Goal: Task Accomplishment & Management: Understand process/instructions

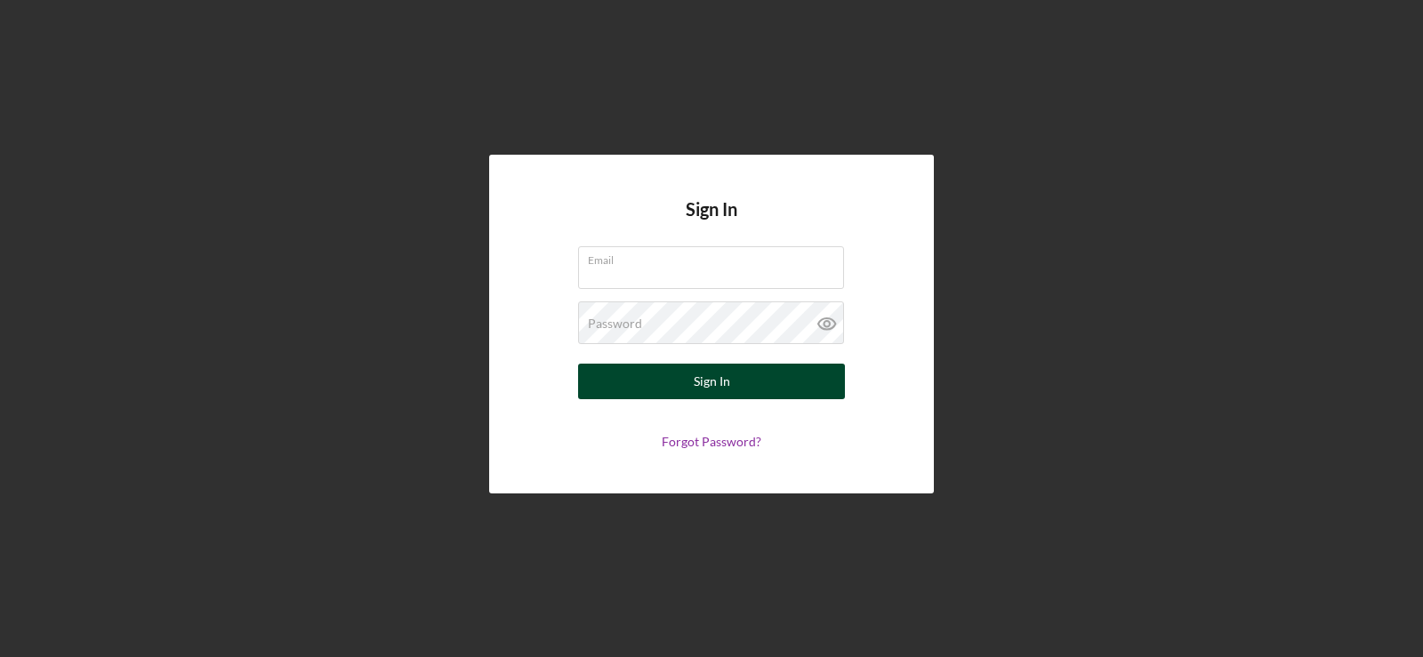
type input "[EMAIL_ADDRESS][DOMAIN_NAME]"
click at [682, 374] on button "Sign In" at bounding box center [711, 382] width 267 height 36
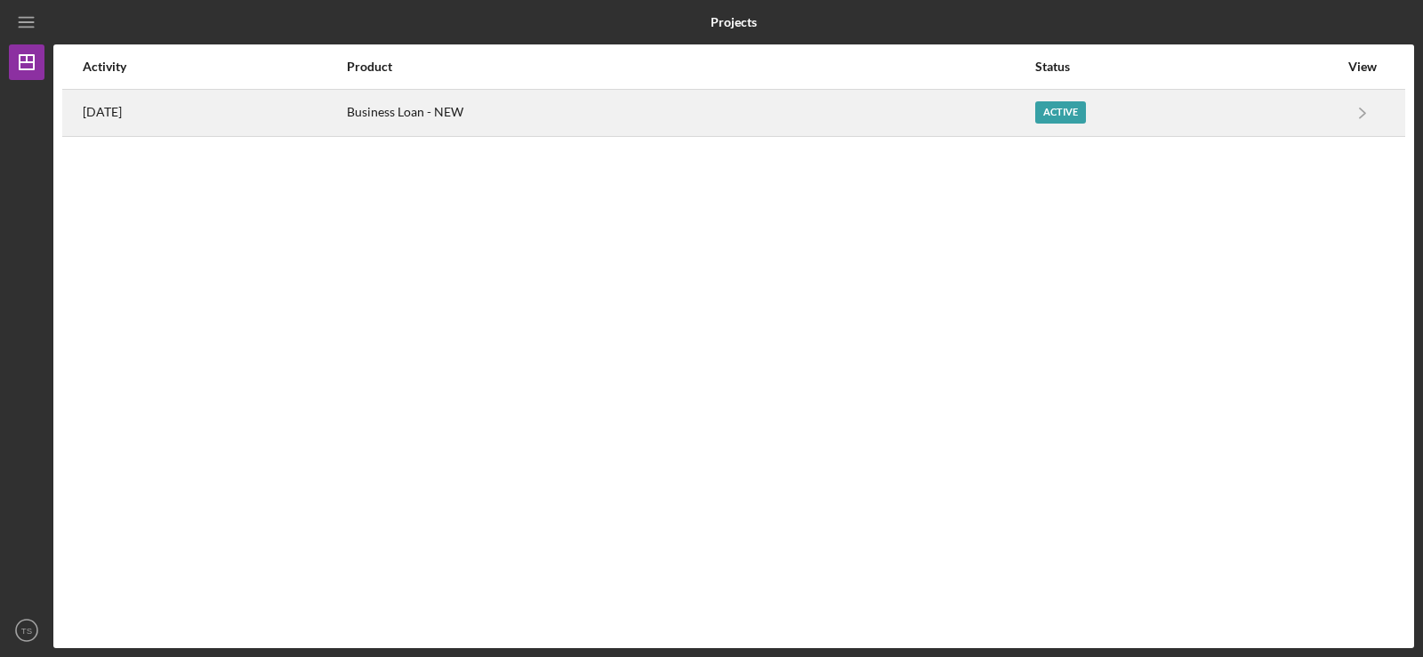
click at [1226, 115] on div "Active" at bounding box center [1186, 113] width 303 height 44
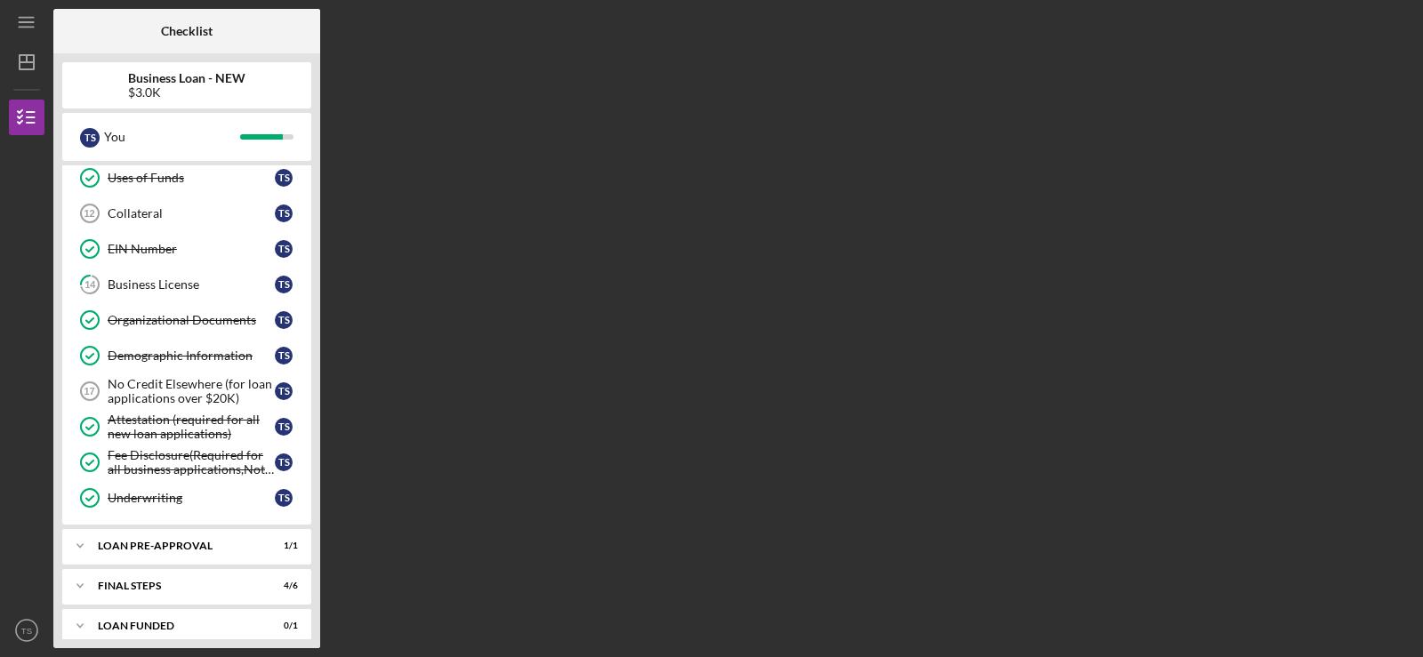
scroll to position [314, 0]
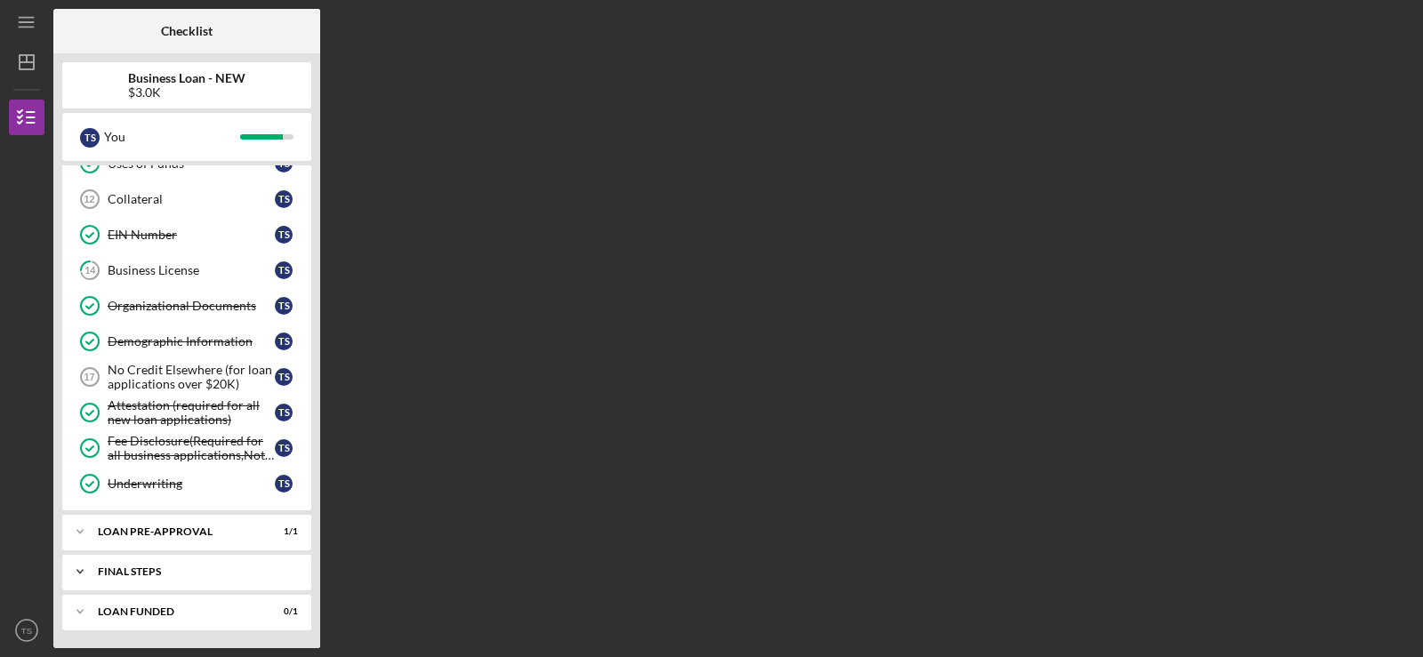
click at [208, 564] on div "Icon/Expander FINAL STEPS 4 / 6" at bounding box center [186, 572] width 249 height 36
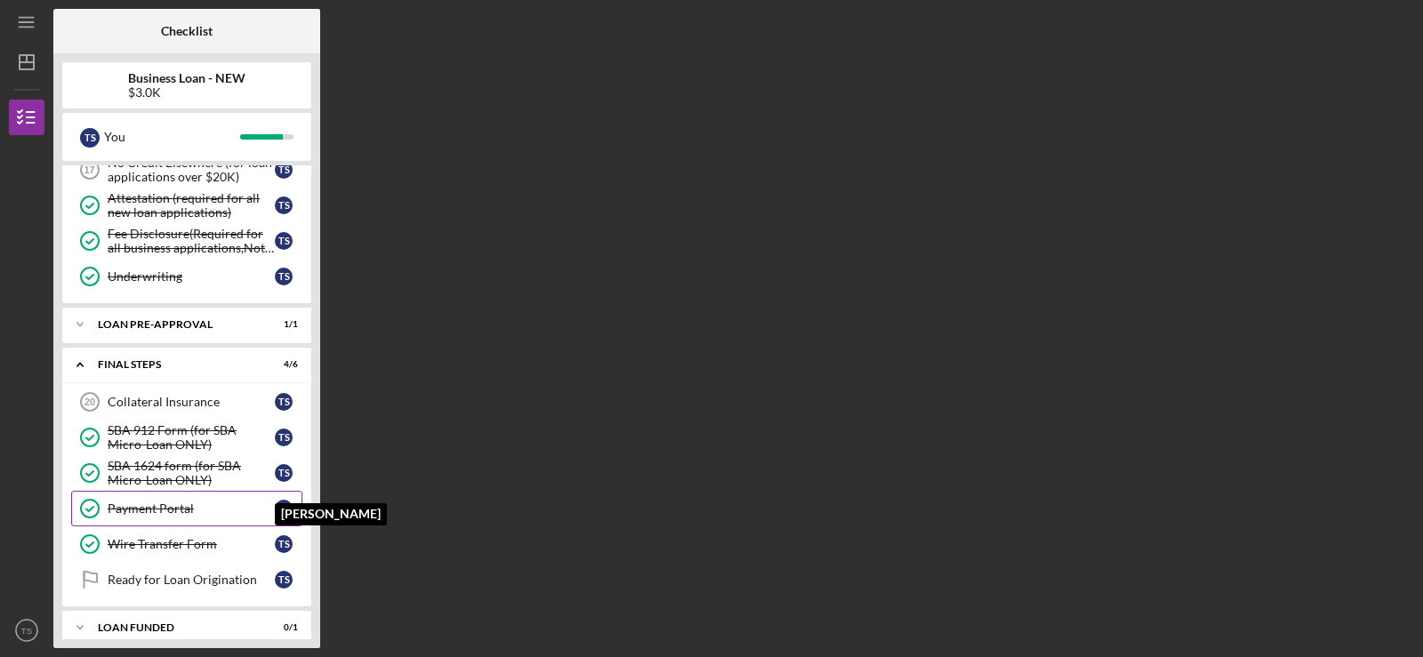
scroll to position [537, 0]
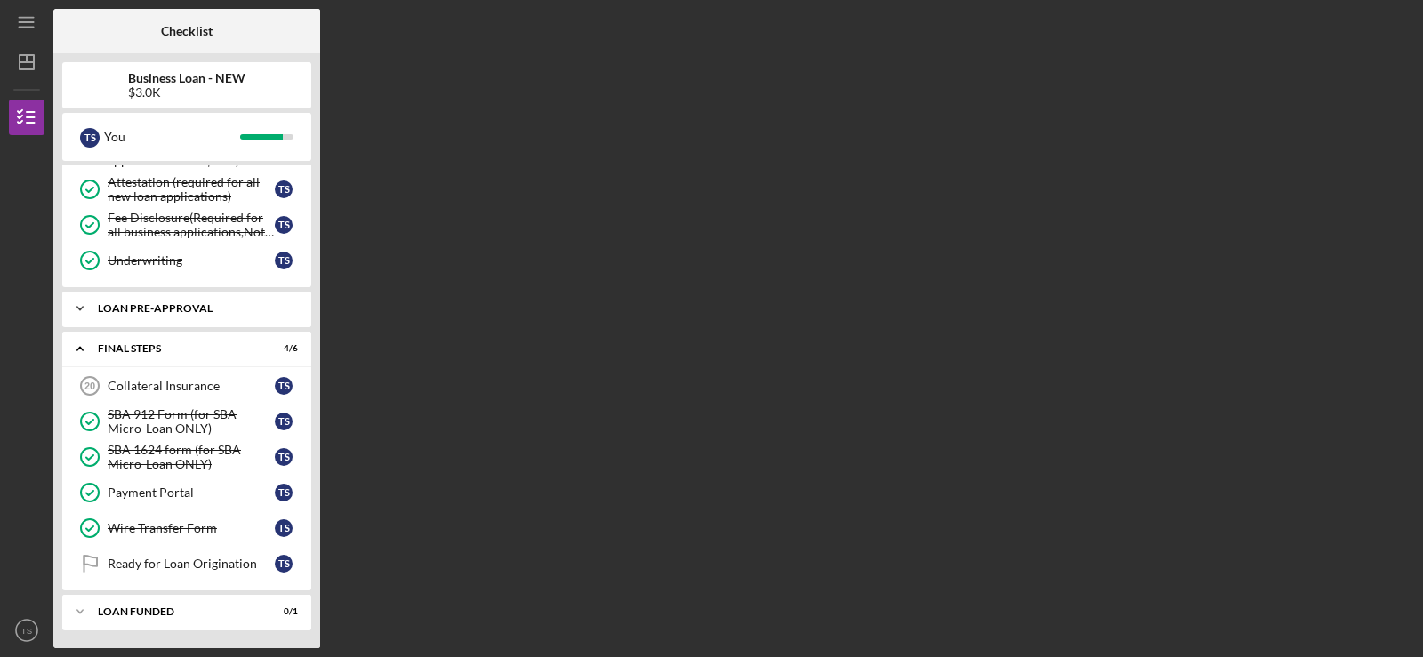
click at [222, 310] on div "LOAN PRE-APPROVAL" at bounding box center [193, 308] width 191 height 11
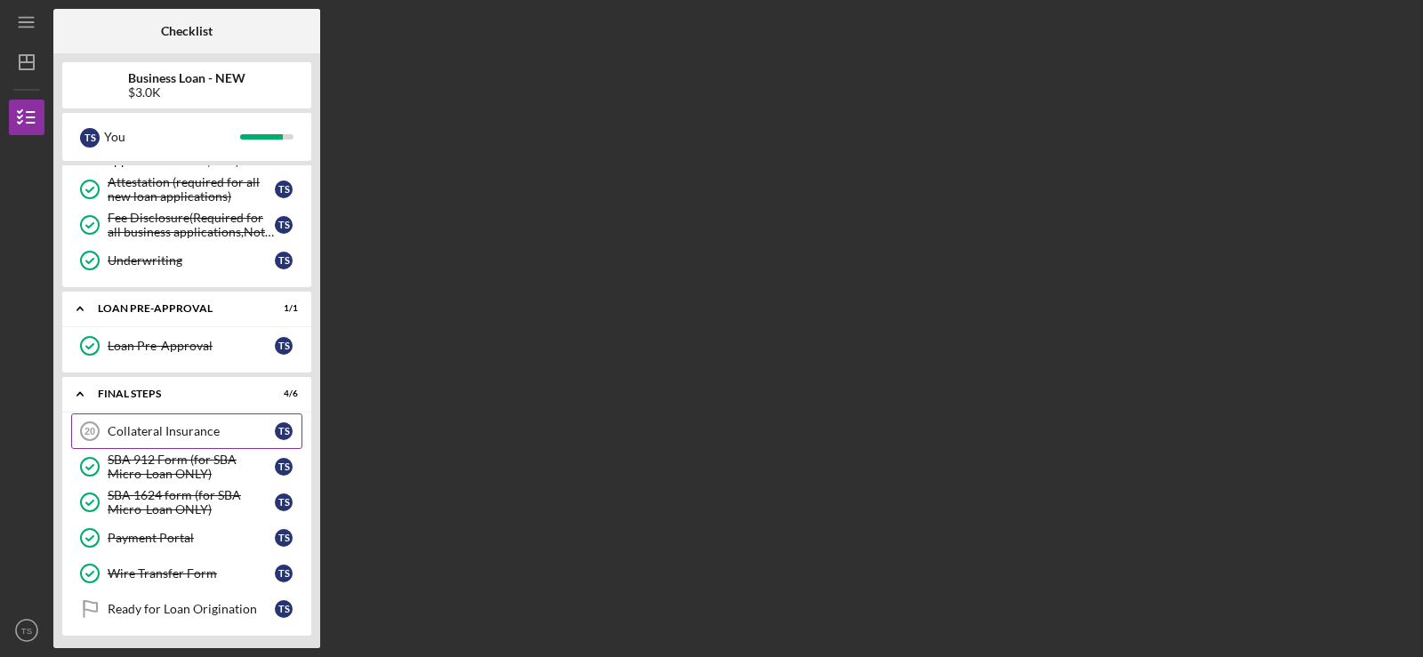
click at [184, 431] on div "Collateral Insurance" at bounding box center [191, 431] width 167 height 14
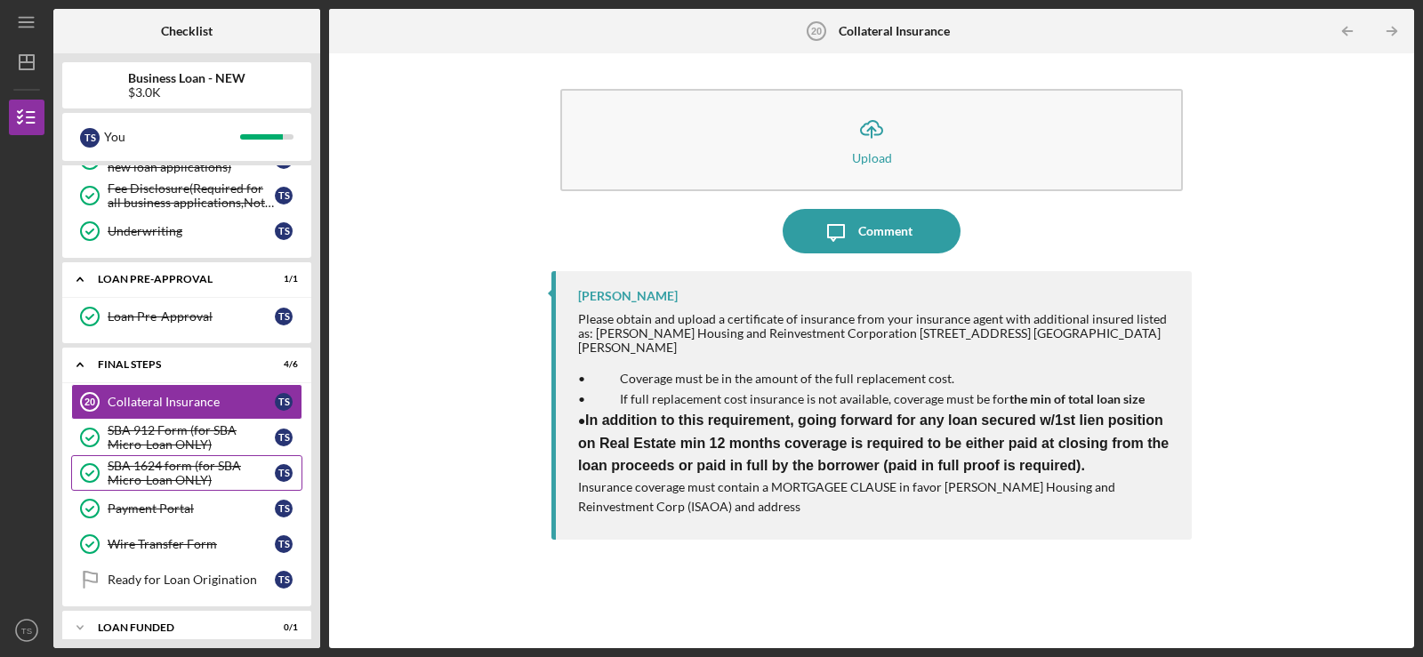
scroll to position [583, 0]
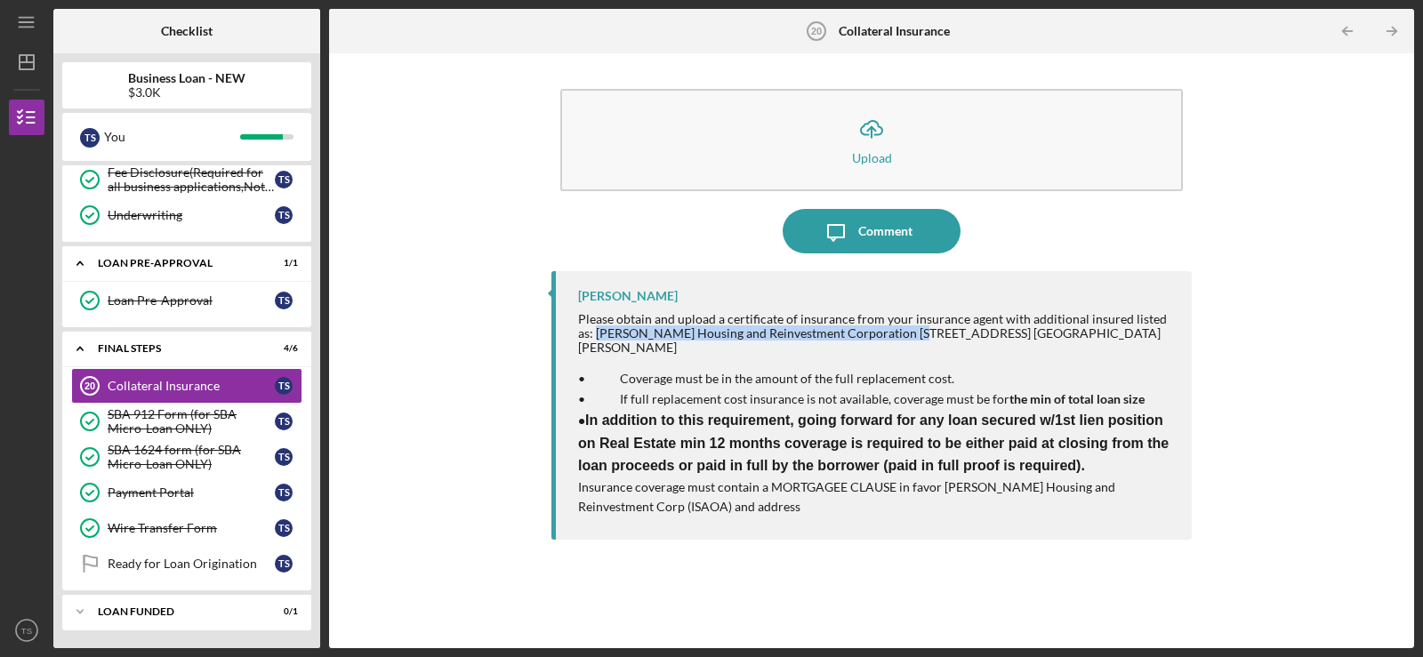
drag, startPoint x: 575, startPoint y: 336, endPoint x: 883, endPoint y: 335, distance: 308.6
click at [883, 335] on div "[PERSON_NAME] Please obtain and upload a certificate of insurance from your ins…" at bounding box center [871, 405] width 640 height 269
copy div "[PERSON_NAME] Housing and Reinvestment Corporation"
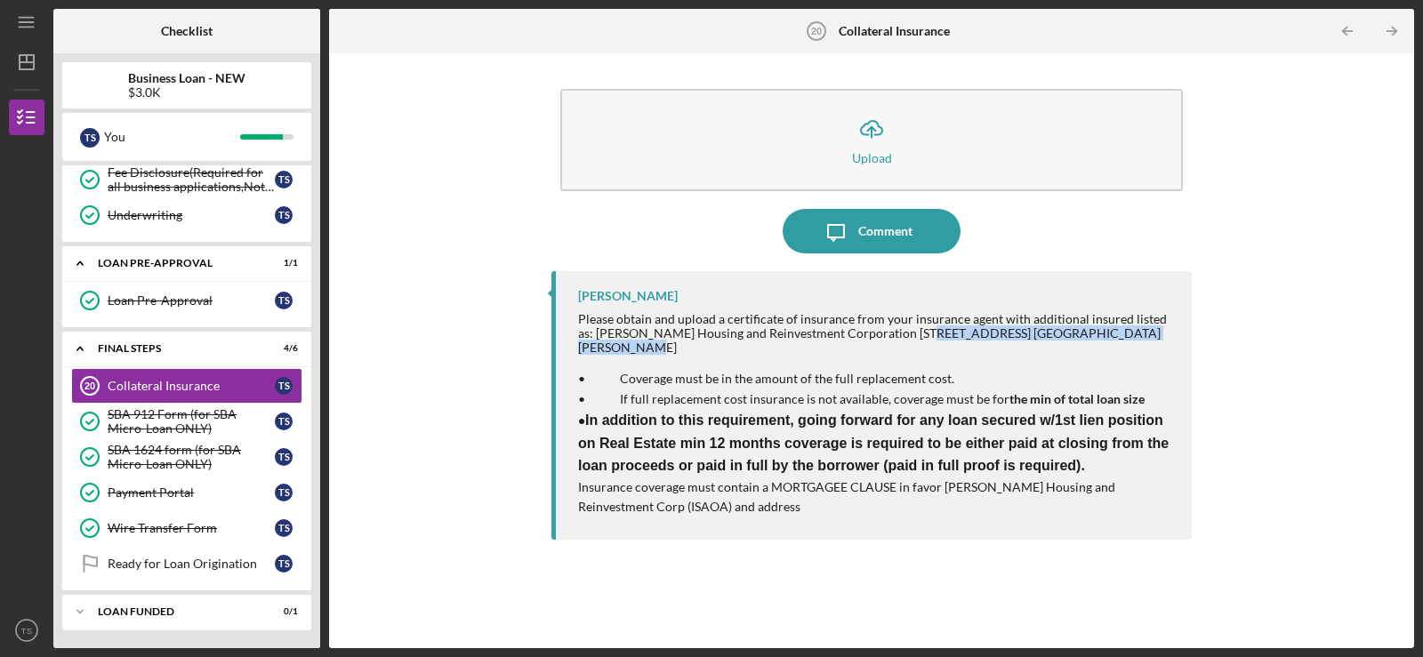
drag, startPoint x: 890, startPoint y: 329, endPoint x: 1129, endPoint y: 337, distance: 238.5
click at [1129, 337] on div "Please obtain and upload a certificate of insurance from your insurance agent w…" at bounding box center [876, 333] width 596 height 43
click at [893, 333] on div "Please obtain and upload a certificate of insurance from your insurance agent w…" at bounding box center [876, 333] width 596 height 43
drag, startPoint x: 892, startPoint y: 336, endPoint x: 1016, endPoint y: 336, distance: 123.6
click at [1016, 336] on div "Please obtain and upload a certificate of insurance from your insurance agent w…" at bounding box center [876, 333] width 596 height 43
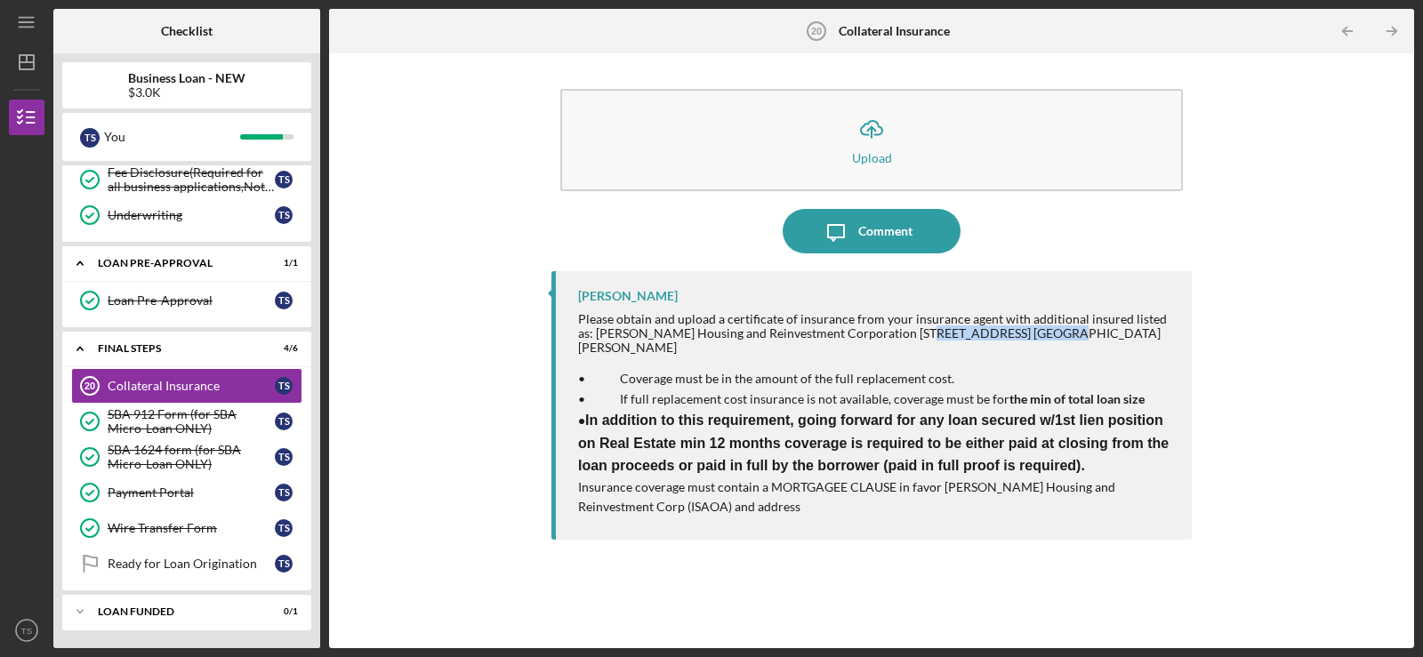
copy div "[STREET_ADDRESS]"
drag, startPoint x: 1021, startPoint y: 335, endPoint x: 1064, endPoint y: 336, distance: 42.7
click at [1064, 336] on div "Please obtain and upload a certificate of insurance from your insurance agent w…" at bounding box center [876, 333] width 596 height 43
copy div "[GEOGRAPHIC_DATA][PERSON_NAME]"
drag, startPoint x: 1094, startPoint y: 332, endPoint x: 1129, endPoint y: 337, distance: 35.1
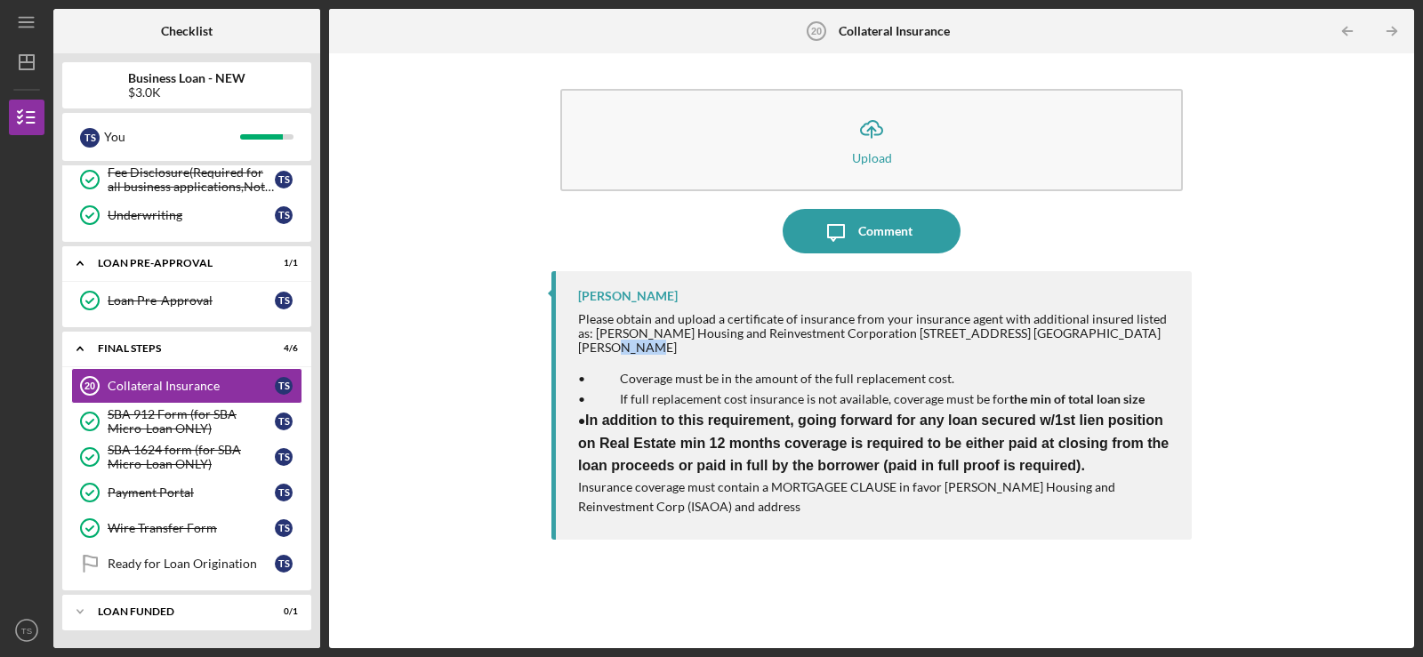
click at [1129, 337] on div "Please obtain and upload a certificate of insurance from your insurance agent w…" at bounding box center [876, 333] width 596 height 43
copy div "63106"
